Goal: Register for event/course

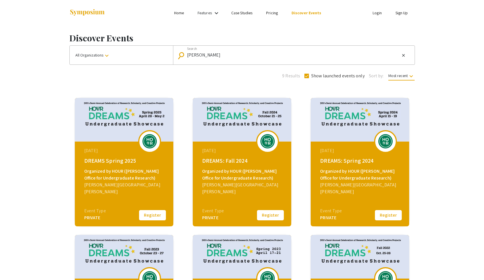
click at [116, 209] on div "April 28, 2025 DREAMS Spring 2025 Organized by HOUR (Hopkins Office for Undergr…" at bounding box center [125, 177] width 98 height 71
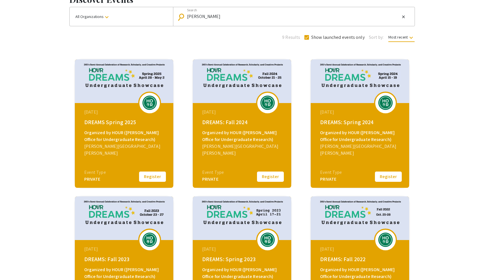
scroll to position [11, 0]
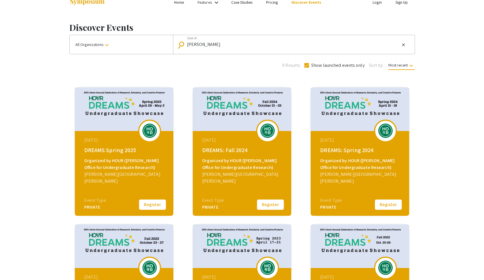
click at [146, 198] on div "April 28, 2025 DREAMS Spring 2025 Organized by HOUR (Hopkins Office for Undergr…" at bounding box center [125, 166] width 98 height 71
click at [145, 206] on button "Register" at bounding box center [152, 205] width 29 height 12
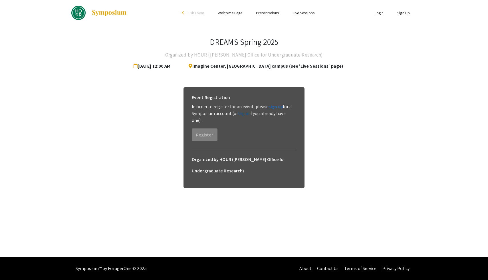
click at [242, 112] on link "log in" at bounding box center [243, 113] width 11 height 6
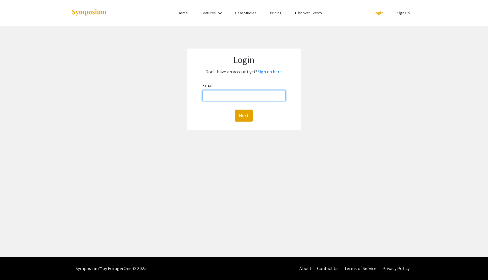
click at [243, 99] on input "Email:" at bounding box center [244, 95] width 84 height 11
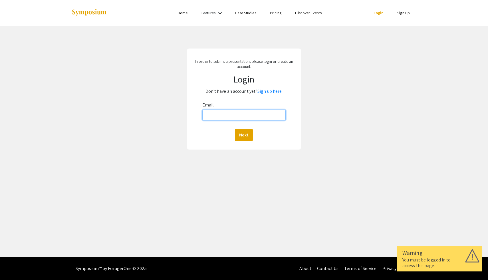
click at [212, 114] on input "Email:" at bounding box center [244, 115] width 84 height 11
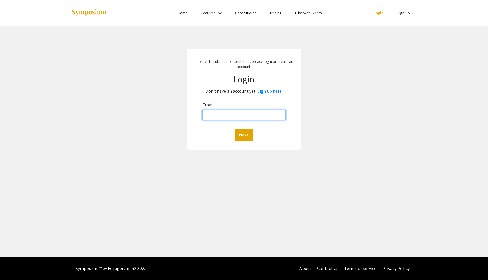
click at [220, 117] on input "Email:" at bounding box center [244, 115] width 84 height 11
paste input "[EMAIL_ADDRESS][DOMAIN_NAME]"
type input "[EMAIL_ADDRESS][DOMAIN_NAME]"
click at [244, 139] on button "Next" at bounding box center [244, 135] width 18 height 12
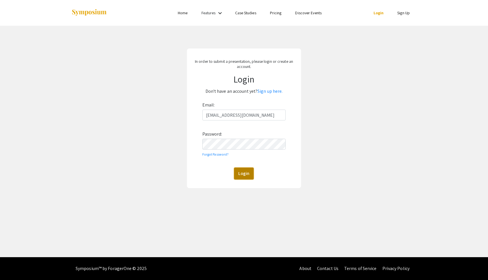
click at [246, 177] on button "Login" at bounding box center [244, 174] width 20 height 12
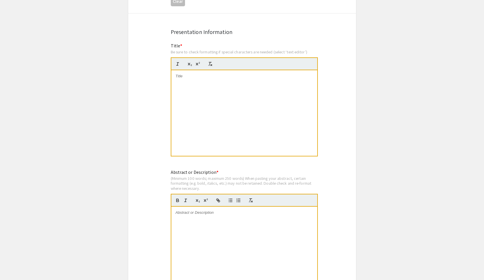
scroll to position [400, 0]
click at [257, 126] on div at bounding box center [244, 114] width 146 height 86
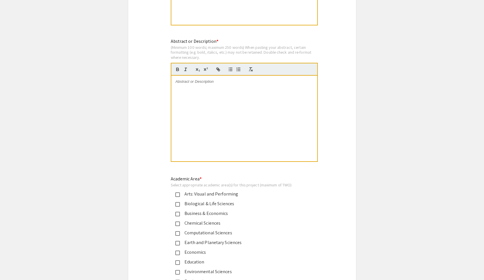
scroll to position [557, 0]
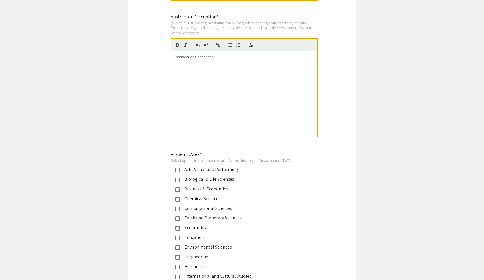
click at [215, 119] on div at bounding box center [244, 94] width 146 height 86
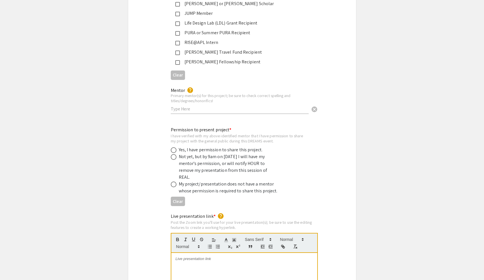
scroll to position [1026, 0]
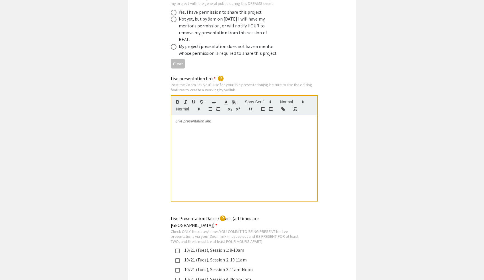
click at [195, 120] on div at bounding box center [244, 158] width 146 height 86
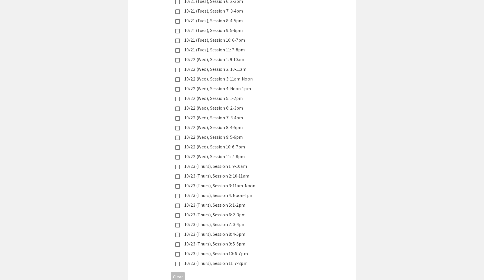
scroll to position [1568, 0]
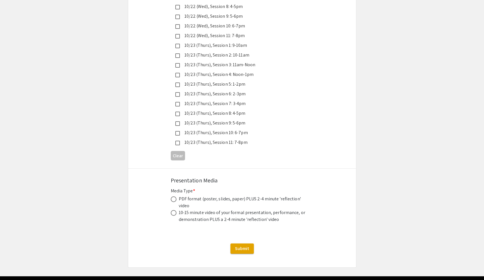
click at [194, 196] on div "PDF format (poster, slides, paper) PLUS 2-4 minute 'reflection' video" at bounding box center [243, 203] width 128 height 14
click at [177, 196] on label at bounding box center [175, 199] width 8 height 6
click at [176, 196] on input "radio" at bounding box center [174, 199] width 6 height 6
radio input "true"
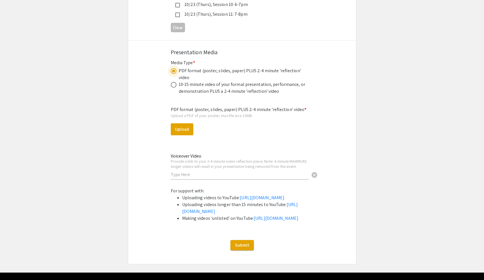
scroll to position [1696, 0]
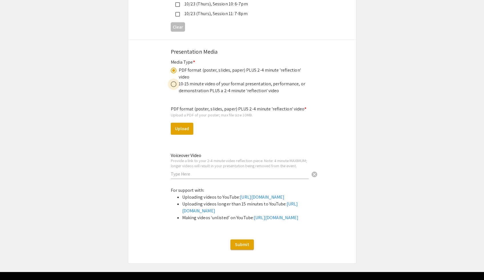
click at [172, 81] on span at bounding box center [174, 84] width 6 height 6
click at [172, 81] on input "radio" at bounding box center [174, 84] width 6 height 6
radio input "true"
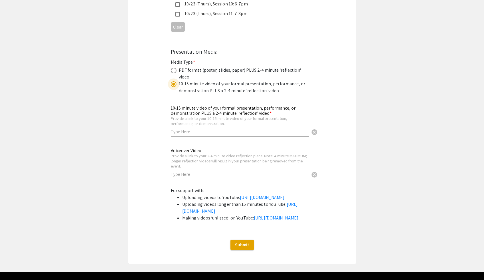
click at [175, 68] on span at bounding box center [174, 71] width 6 height 6
click at [175, 68] on input "radio" at bounding box center [174, 71] width 6 height 6
radio input "true"
